Goal: Task Accomplishment & Management: Complete application form

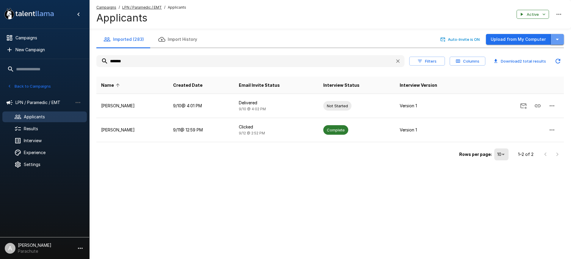
click at [561, 40] on icon "button" at bounding box center [557, 39] width 7 height 7
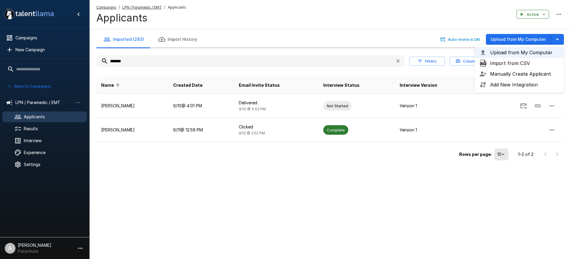
click at [534, 63] on span "Import from CSV" at bounding box center [524, 63] width 69 height 7
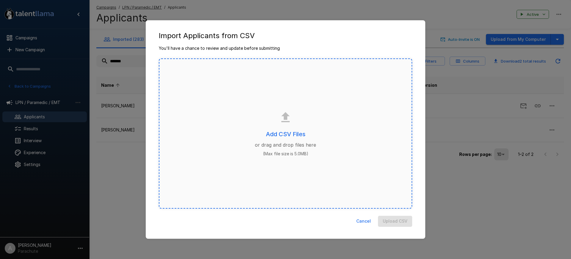
click at [290, 139] on div "Add CSV Files or drag and drop files here (Max file size is 5.0MB)" at bounding box center [286, 133] width 254 height 150
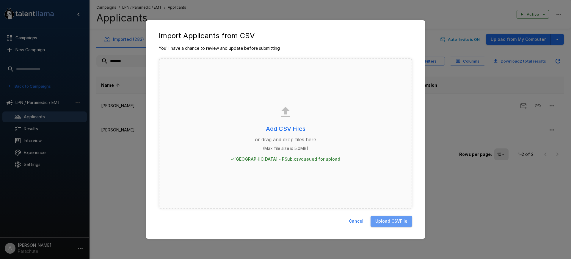
click at [401, 220] on button "Upload CSV File" at bounding box center [392, 220] width 42 height 11
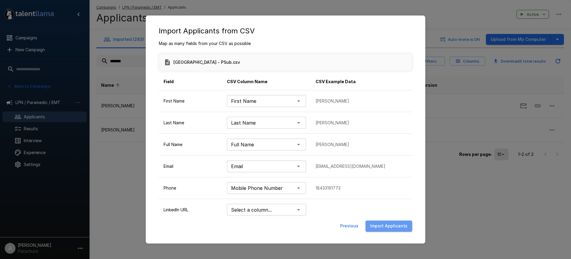
click at [393, 226] on button "Import Applicants" at bounding box center [389, 225] width 47 height 11
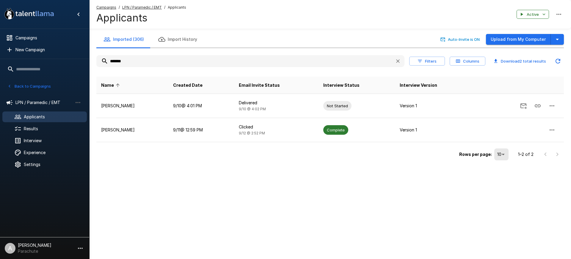
click at [157, 166] on div "Imported (306) Import History Auto-Invite is ON Upload from My Computer *******…" at bounding box center [330, 93] width 482 height 186
click at [46, 35] on span "Campaigns" at bounding box center [48, 38] width 67 height 6
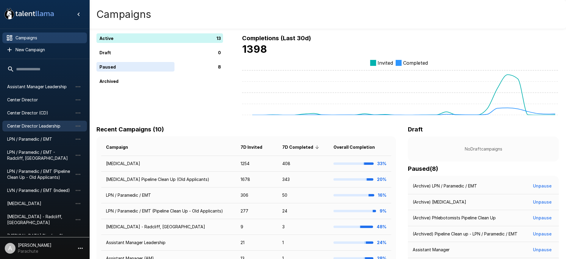
scroll to position [62, 0]
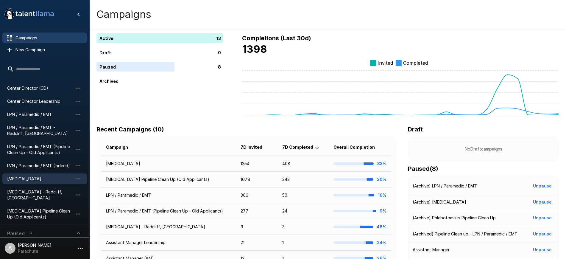
click at [42, 179] on span "[MEDICAL_DATA]" at bounding box center [39, 179] width 65 height 6
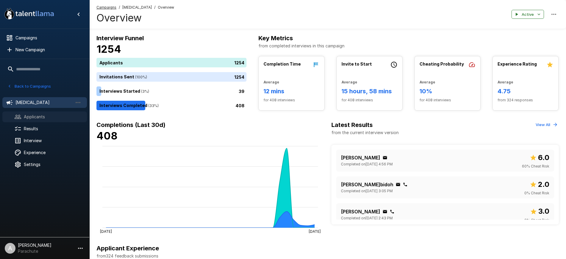
click at [32, 115] on span "Applicants" at bounding box center [53, 117] width 58 height 6
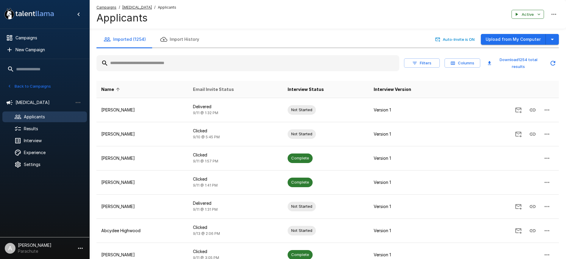
click at [218, 88] on span "Email Invite Status" at bounding box center [213, 89] width 41 height 7
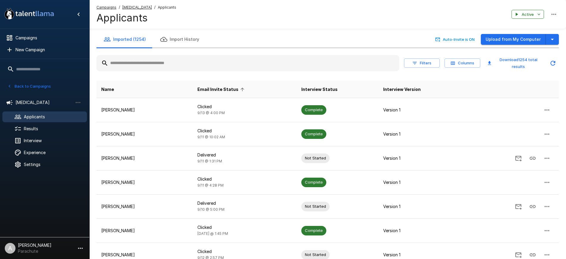
click at [218, 88] on span "Email Invite Status" at bounding box center [221, 89] width 49 height 7
click at [552, 38] on icon "button" at bounding box center [551, 39] width 7 height 7
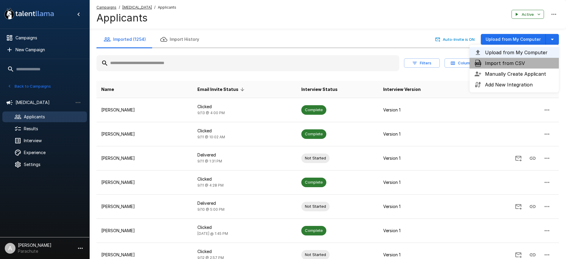
click at [526, 59] on li "Import from CSV" at bounding box center [513, 63] width 89 height 11
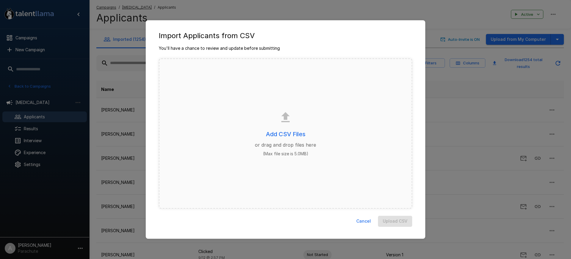
click at [370, 221] on button "Cancel" at bounding box center [363, 220] width 19 height 11
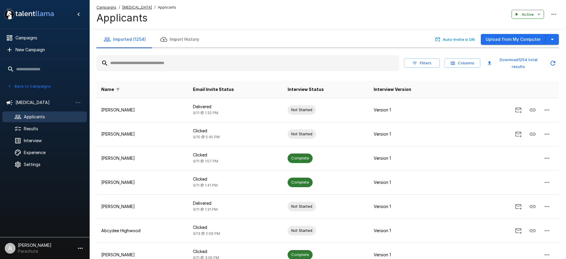
click at [154, 68] on input "text" at bounding box center [247, 63] width 303 height 11
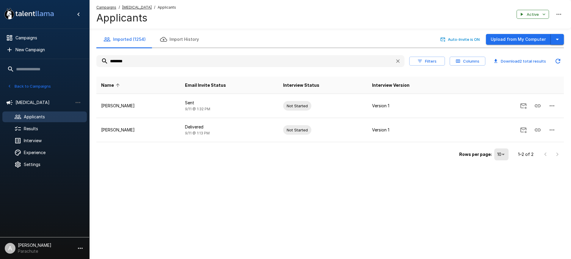
type input "********"
click at [556, 37] on icon "button" at bounding box center [557, 39] width 7 height 7
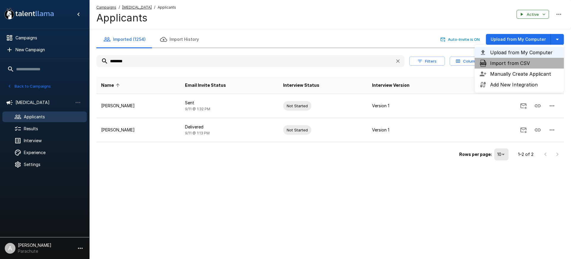
click at [517, 62] on span "Import from CSV" at bounding box center [524, 63] width 69 height 7
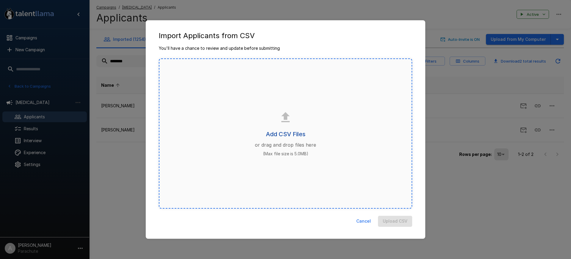
click at [270, 131] on h6 "Add CSV Files" at bounding box center [286, 134] width 40 height 10
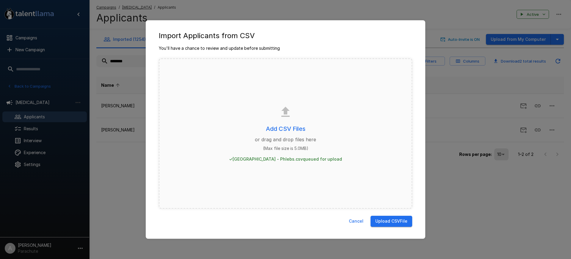
click at [392, 221] on button "Upload CSV File" at bounding box center [392, 220] width 42 height 11
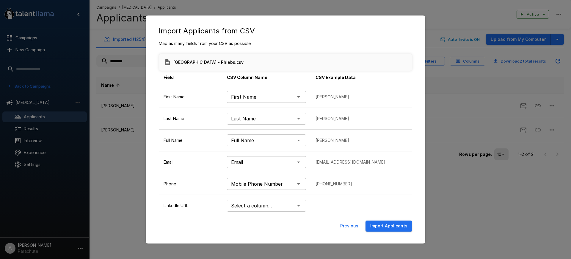
scroll to position [5, 0]
click at [395, 223] on button "Import Applicants" at bounding box center [389, 225] width 47 height 11
